Goal: Information Seeking & Learning: Learn about a topic

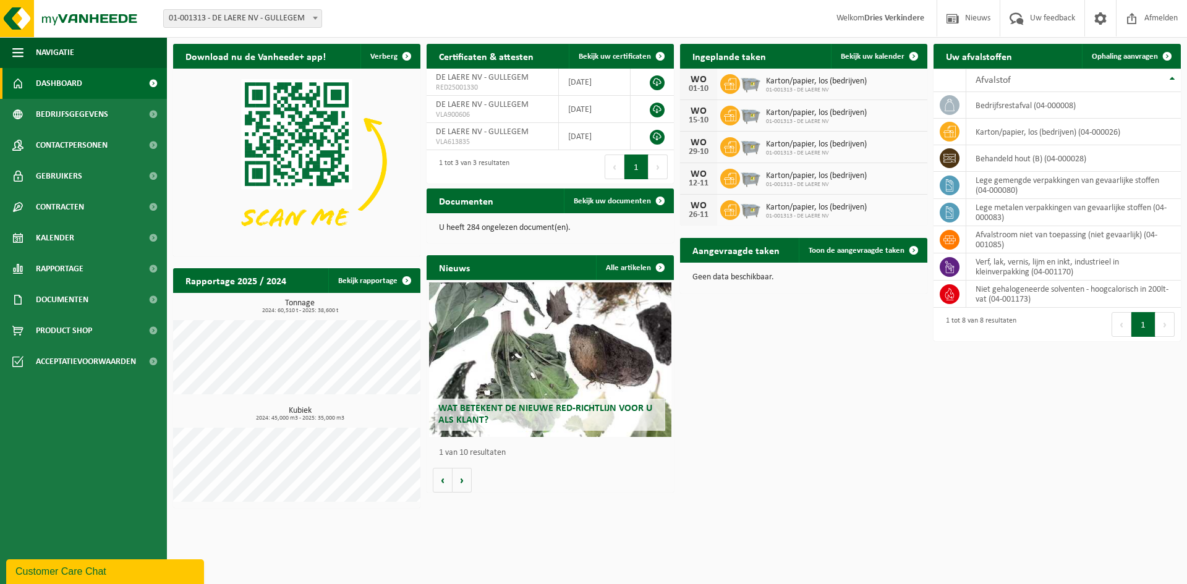
click at [526, 409] on span "Wat betekent de nieuwe RED-richtlijn voor u als klant?" at bounding box center [545, 415] width 214 height 22
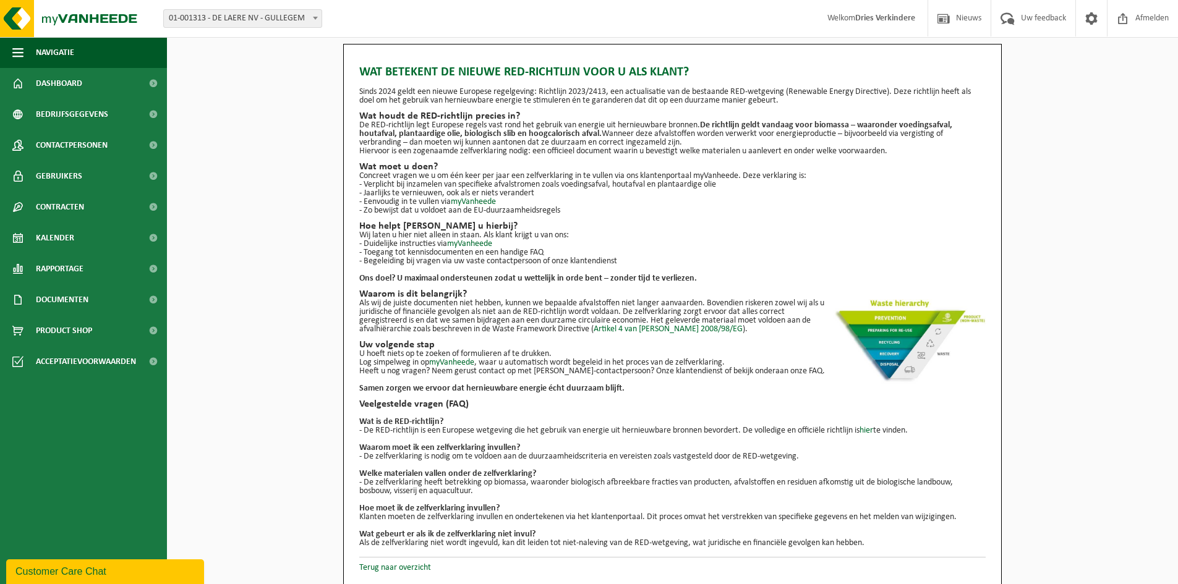
scroll to position [1, 0]
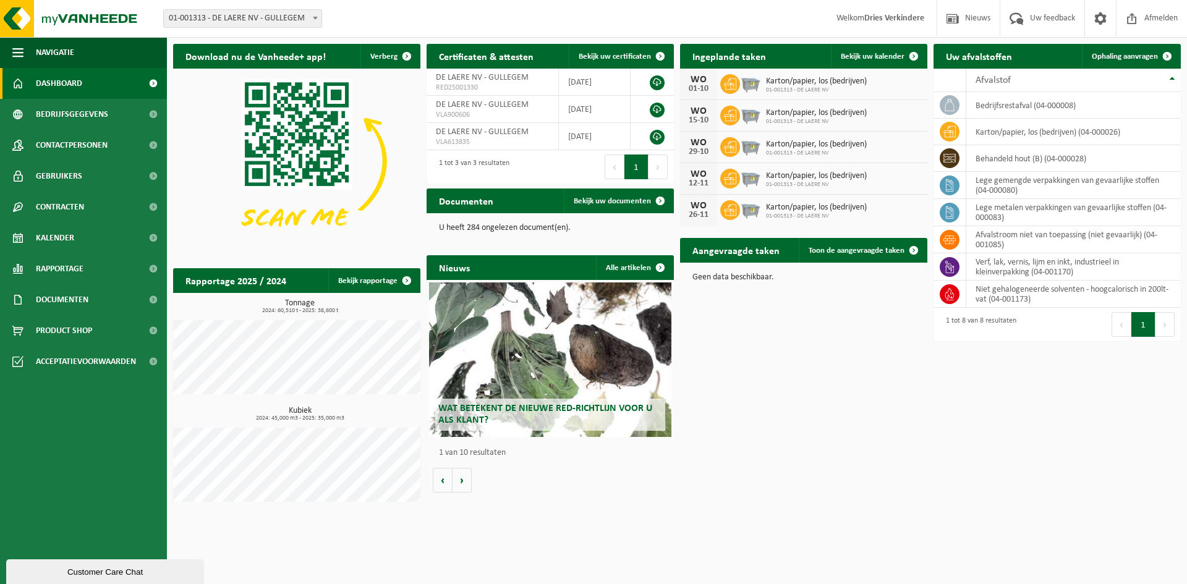
click at [563, 407] on span "Wat betekent de nieuwe RED-richtlijn voor u als klant?" at bounding box center [545, 415] width 214 height 22
